Goal: Task Accomplishment & Management: Complete application form

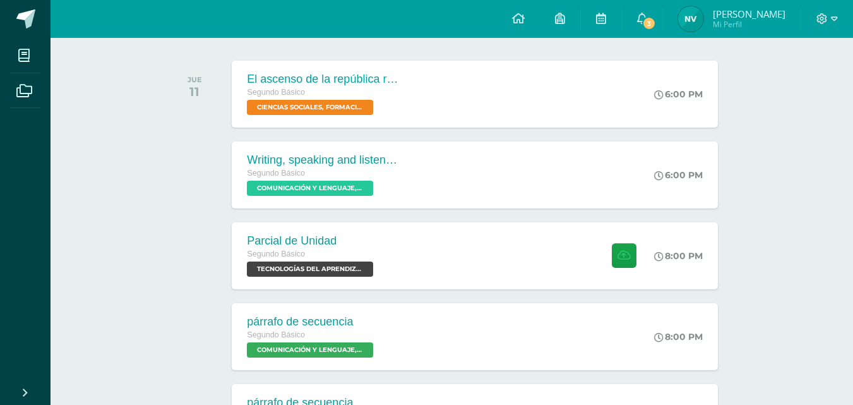
scroll to position [189, 0]
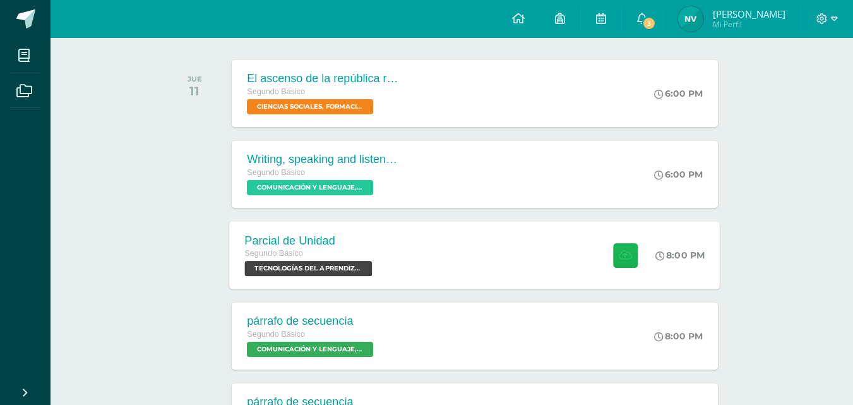
click at [623, 249] on icon at bounding box center [625, 254] width 13 height 11
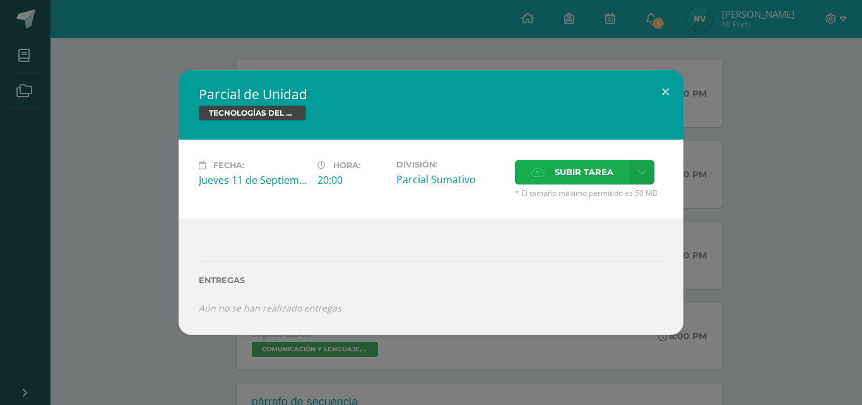
click at [609, 172] on span "Subir tarea" at bounding box center [584, 171] width 59 height 23
click at [0, 0] on input "Subir tarea" at bounding box center [0, 0] width 0 height 0
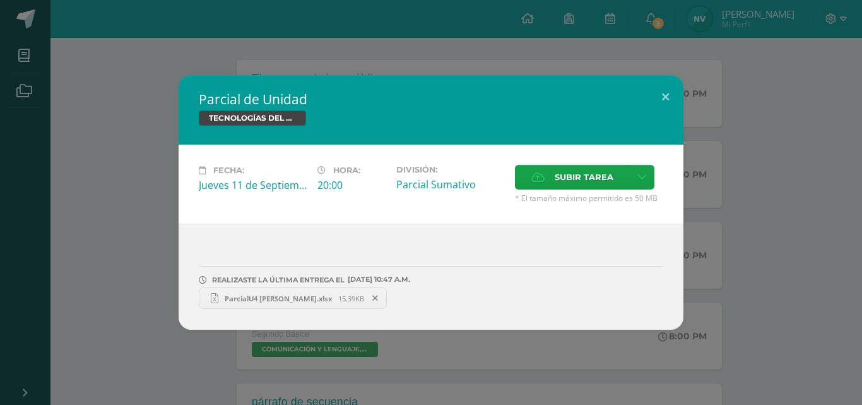
click at [295, 295] on span "ParcialU4 Nancy Vicente.xlsx" at bounding box center [278, 298] width 120 height 9
click at [372, 297] on icon at bounding box center [375, 298] width 6 height 9
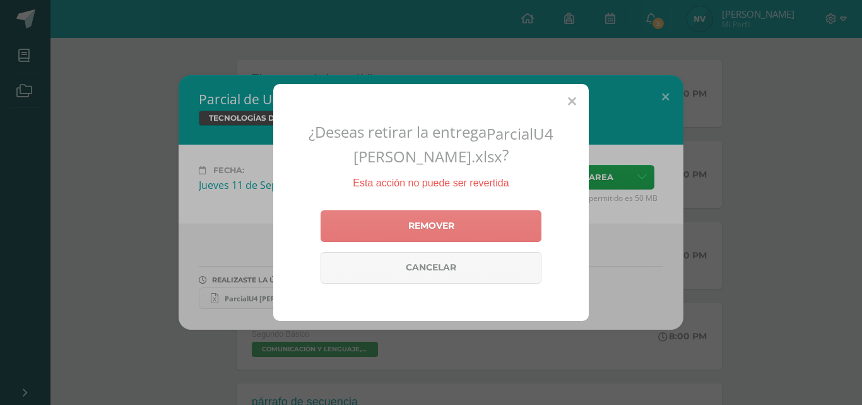
click at [438, 228] on link "Remover" at bounding box center [431, 226] width 221 height 32
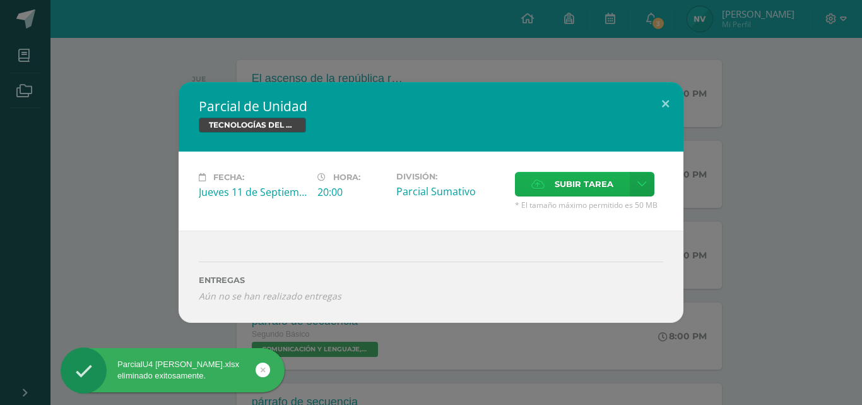
click at [582, 174] on span "Subir tarea" at bounding box center [584, 183] width 59 height 23
click at [0, 0] on input "Subir tarea" at bounding box center [0, 0] width 0 height 0
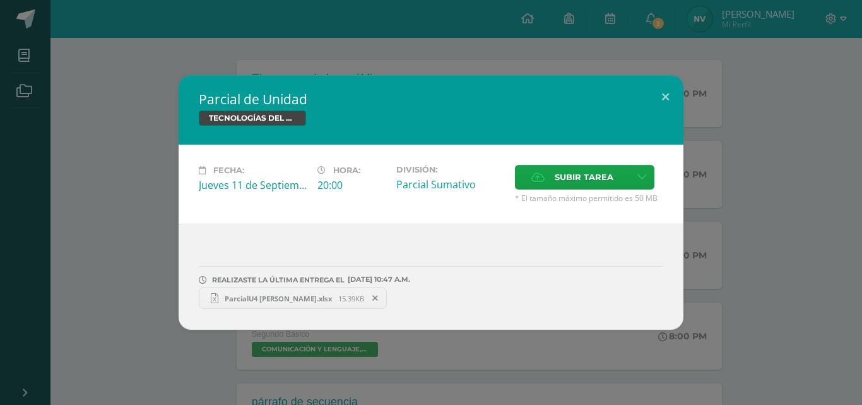
click at [234, 299] on span "ParcialU4 Nancy Vicente.xlsx" at bounding box center [278, 298] width 120 height 9
click at [656, 94] on button at bounding box center [666, 96] width 36 height 43
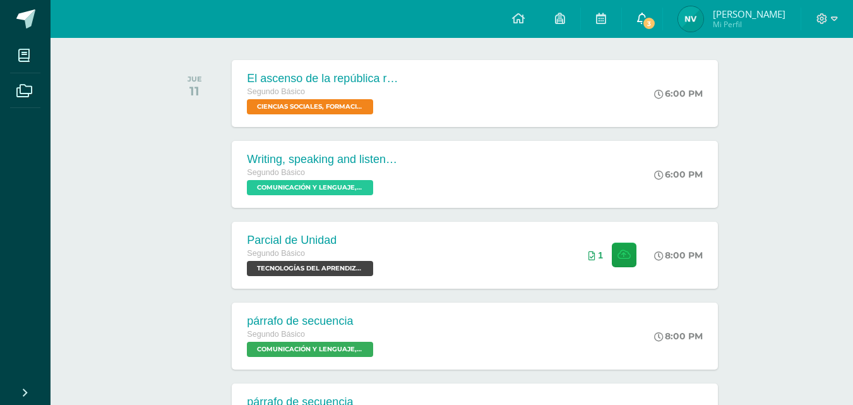
click at [656, 21] on span "3" at bounding box center [649, 23] width 14 height 14
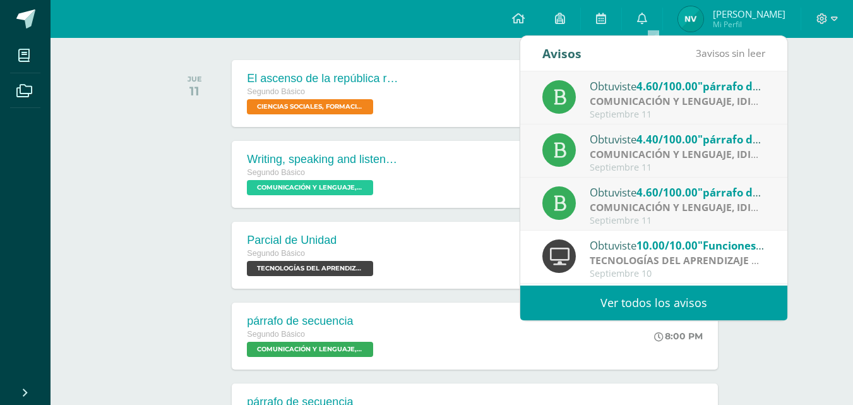
click at [708, 308] on link "Ver todos los avisos" at bounding box center [653, 302] width 267 height 35
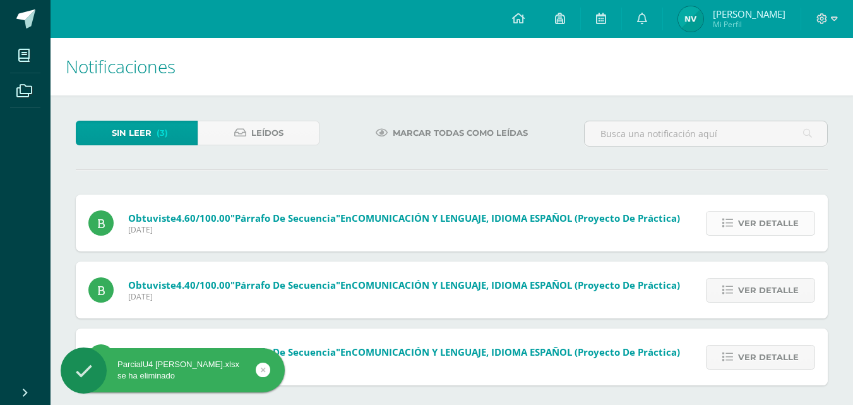
click at [730, 222] on icon at bounding box center [727, 223] width 11 height 11
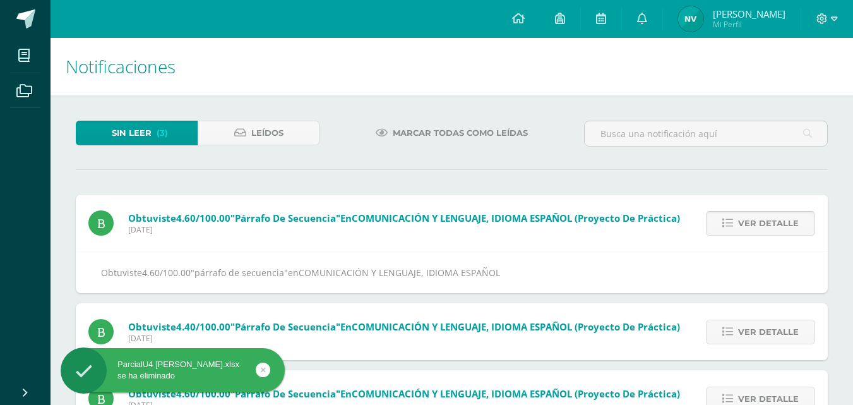
click at [730, 223] on icon at bounding box center [727, 223] width 11 height 11
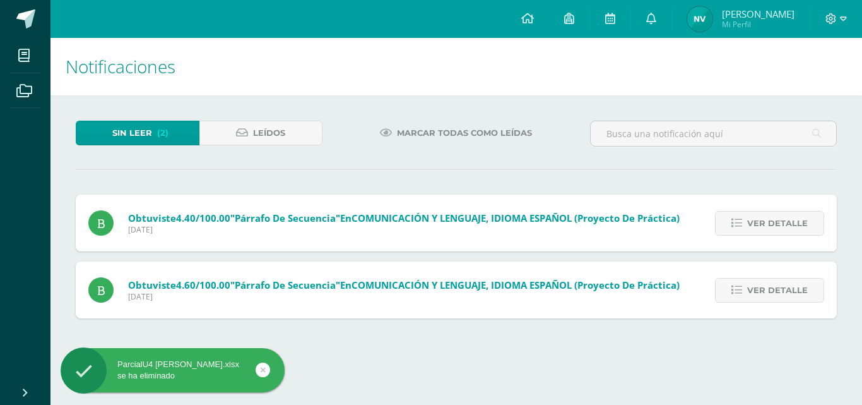
click at [730, 223] on link "Ver detalle" at bounding box center [769, 223] width 109 height 25
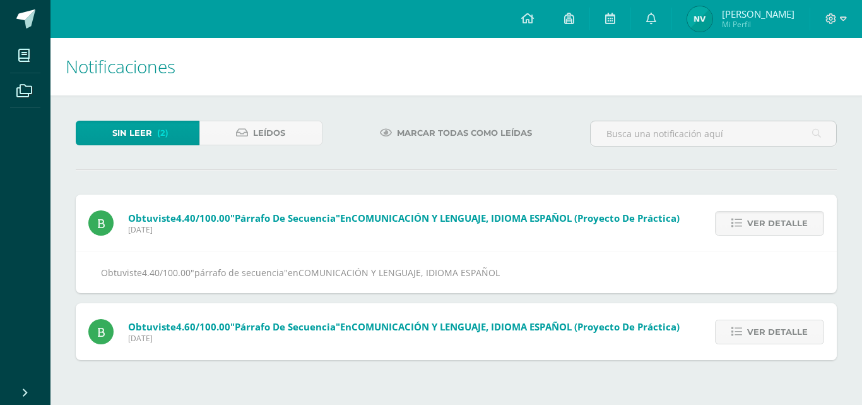
click at [730, 223] on link "Ver detalle" at bounding box center [769, 223] width 109 height 25
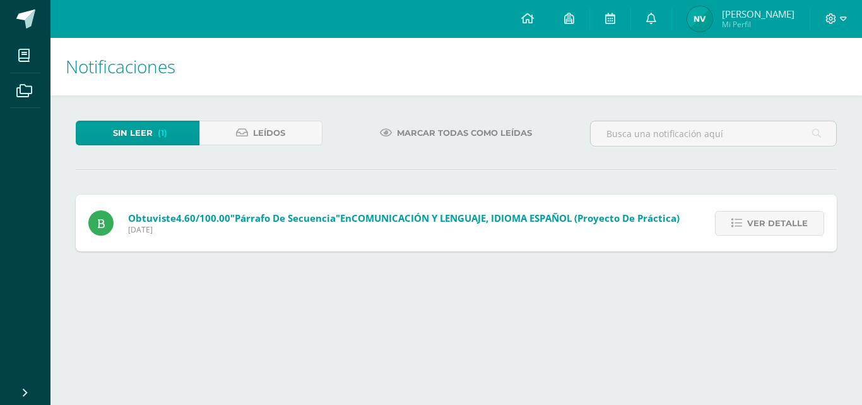
click at [730, 223] on link "Ver detalle" at bounding box center [769, 223] width 109 height 25
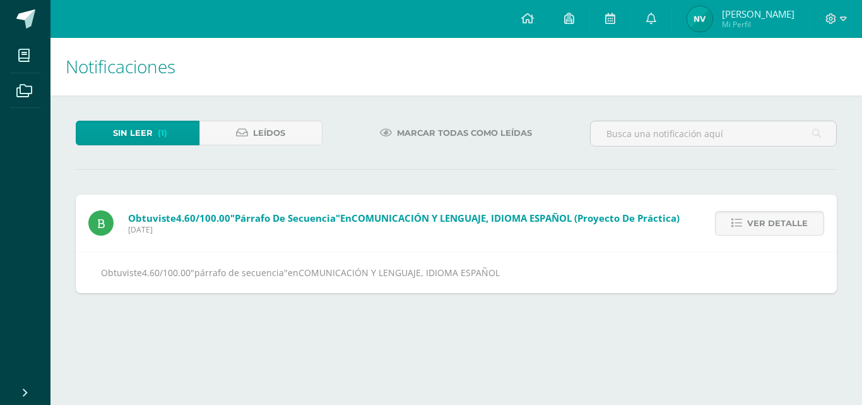
click at [730, 223] on link "Ver detalle" at bounding box center [769, 223] width 109 height 25
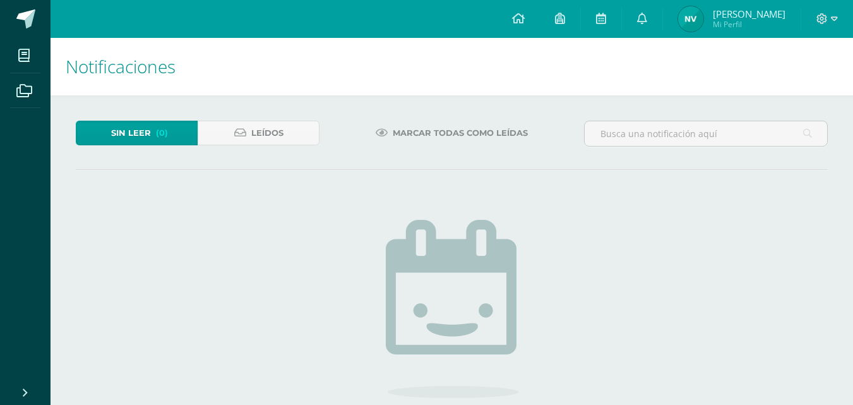
click at [694, 27] on img at bounding box center [690, 18] width 25 height 25
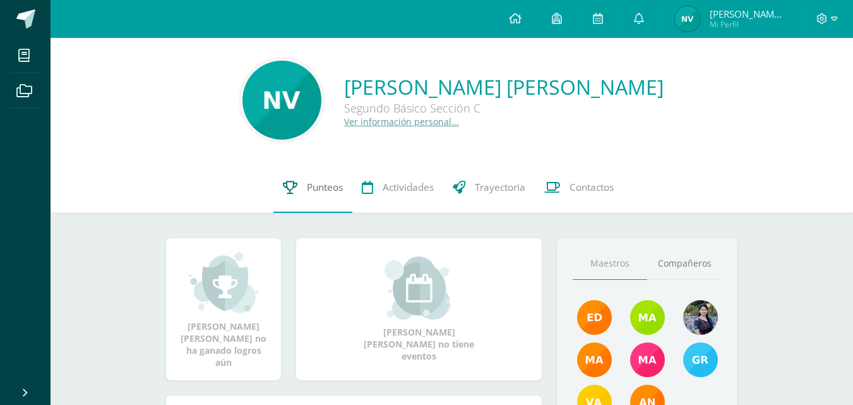
click at [302, 201] on link "Punteos" at bounding box center [312, 187] width 79 height 50
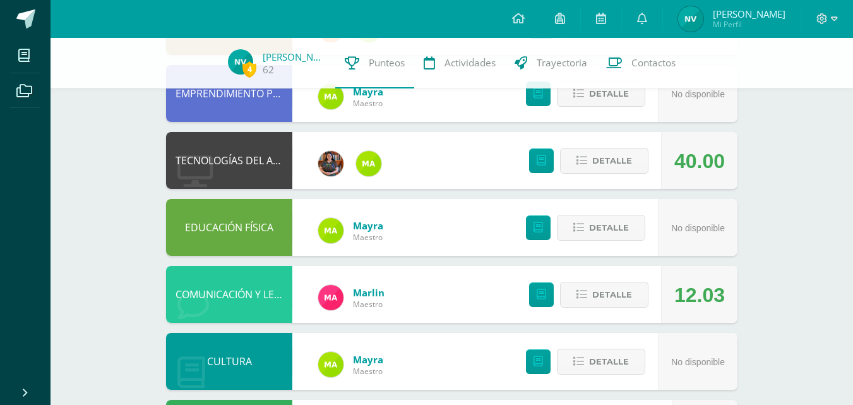
scroll to position [316, 0]
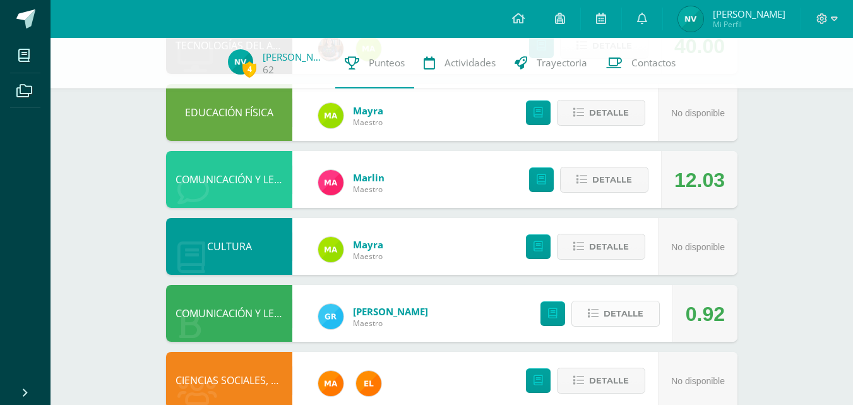
click at [609, 312] on span "Detalle" at bounding box center [623, 313] width 40 height 23
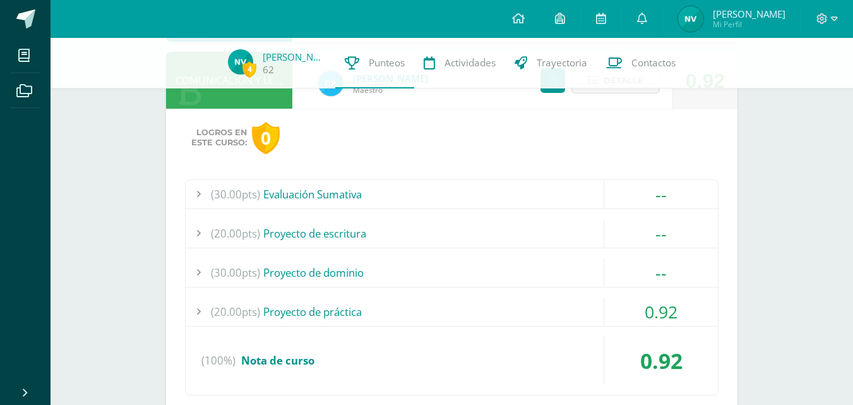
scroll to position [568, 0]
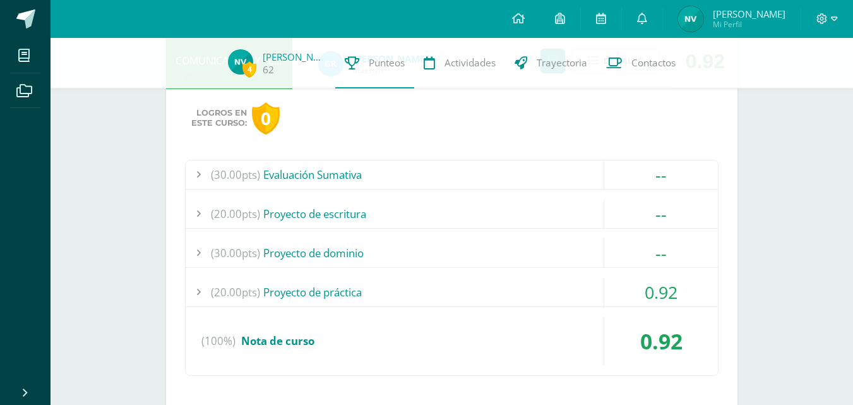
click at [484, 292] on div "(20.00pts) Proyecto de práctica" at bounding box center [452, 292] width 532 height 28
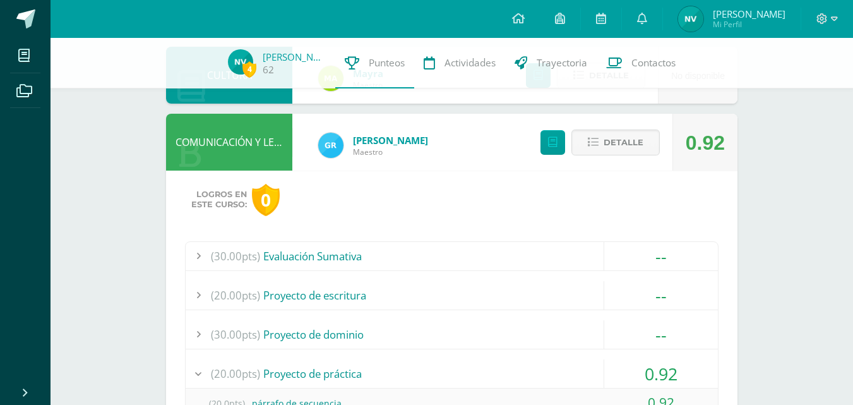
scroll to position [442, 0]
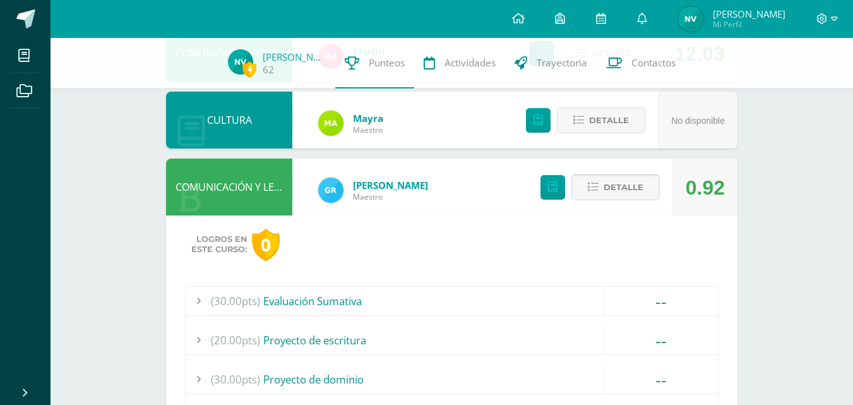
click at [610, 186] on span "Detalle" at bounding box center [623, 186] width 40 height 23
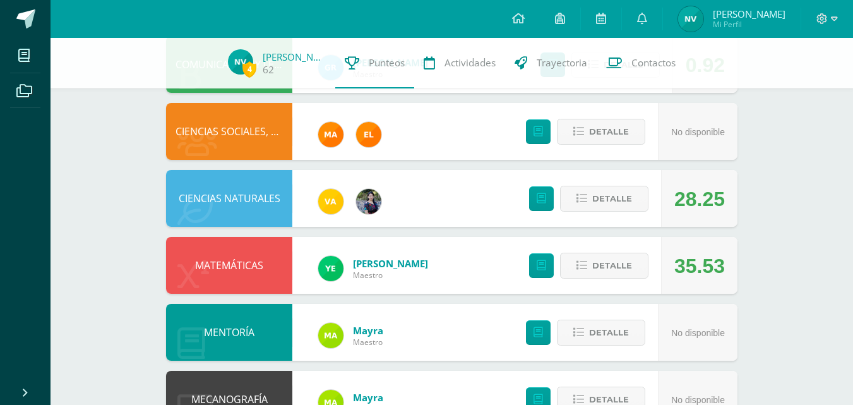
scroll to position [679, 0]
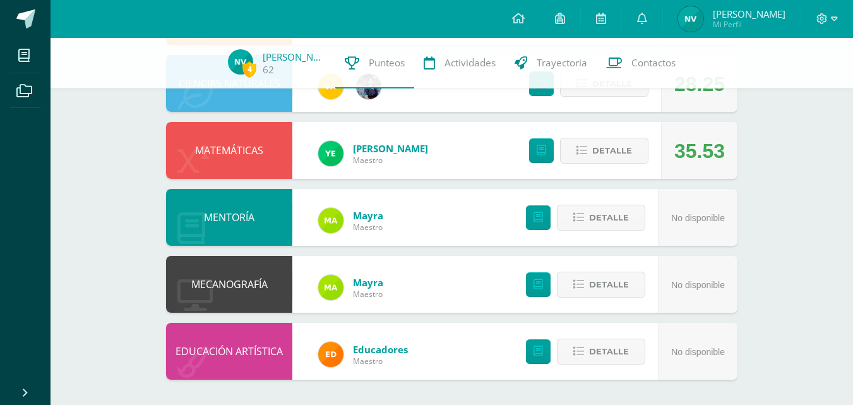
drag, startPoint x: 781, startPoint y: 157, endPoint x: 784, endPoint y: 178, distance: 21.0
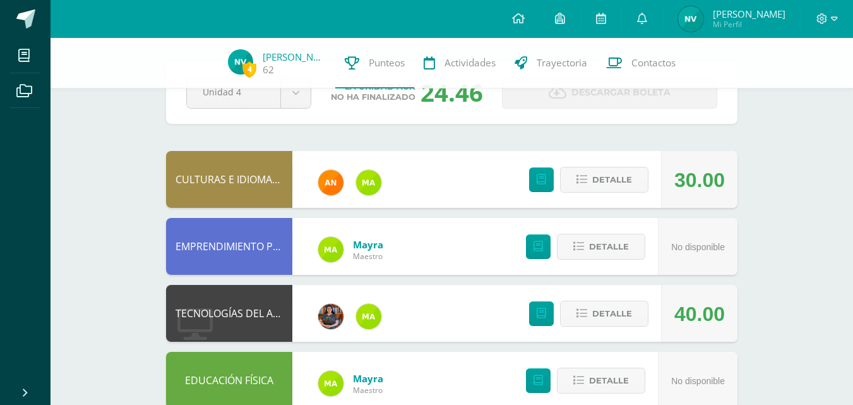
scroll to position [0, 0]
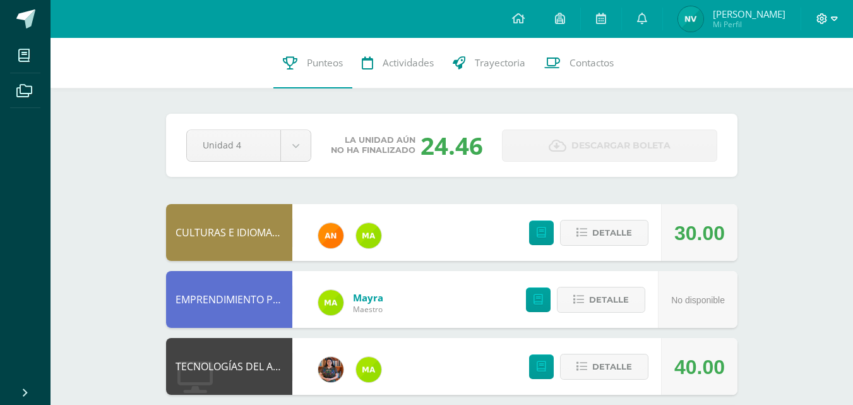
click at [824, 20] on icon at bounding box center [821, 18] width 11 height 11
click at [798, 86] on span "Cerrar sesión" at bounding box center [794, 86] width 57 height 12
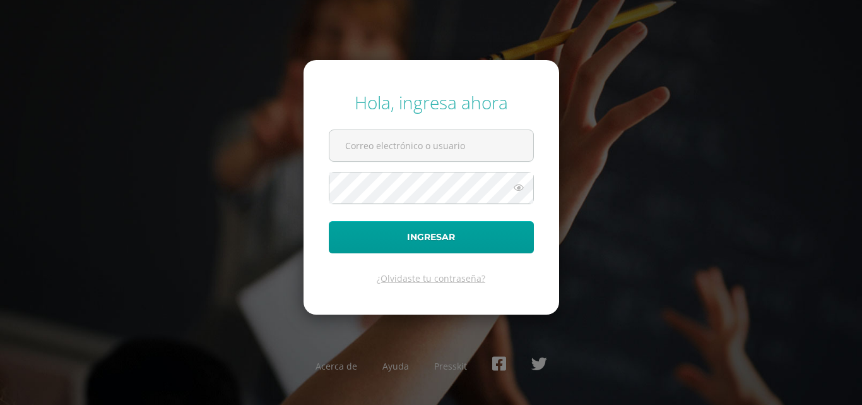
type input "nancyvicente2023@maiagt.org"
click at [519, 187] on icon at bounding box center [519, 187] width 16 height 15
